Goal: Navigation & Orientation: Find specific page/section

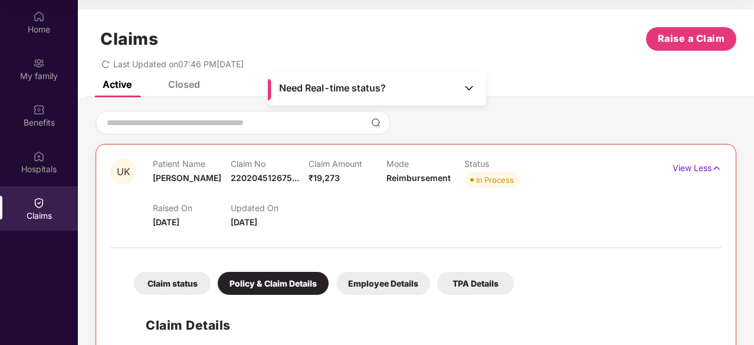
scroll to position [342, 0]
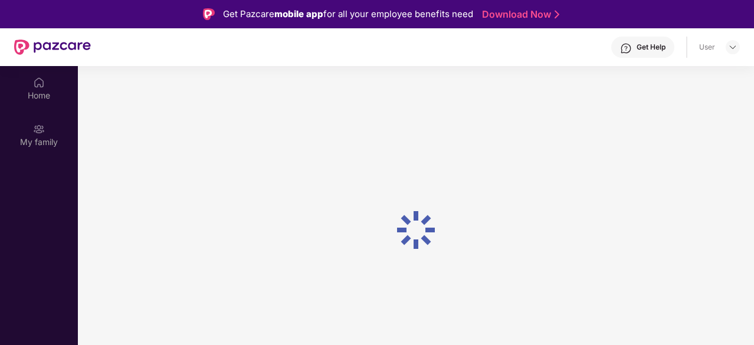
scroll to position [66, 0]
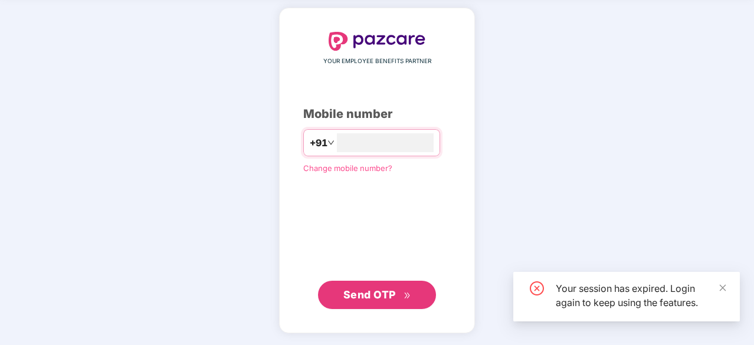
scroll to position [44, 0]
